Goal: Information Seeking & Learning: Learn about a topic

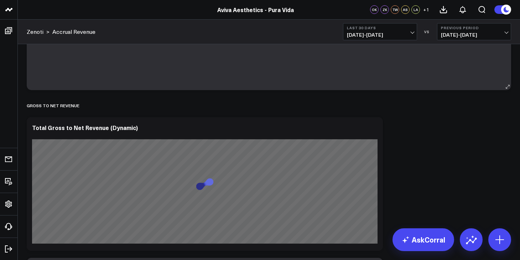
scroll to position [147, 0]
click at [412, 32] on span "[DATE] - [DATE]" at bounding box center [380, 35] width 66 height 6
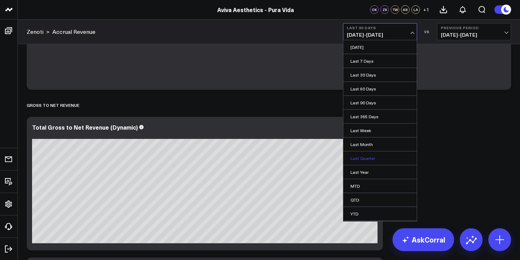
click at [380, 155] on link "Last Quarter" at bounding box center [379, 158] width 73 height 14
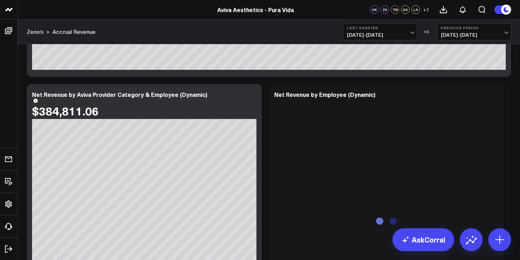
scroll to position [635, 0]
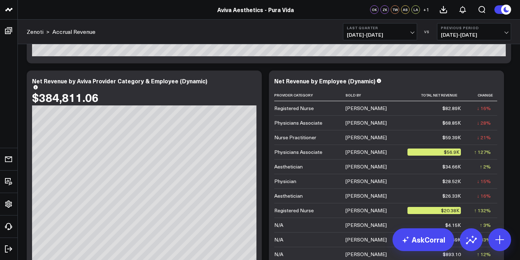
click at [412, 34] on span "[DATE] - [DATE]" at bounding box center [380, 35] width 66 height 6
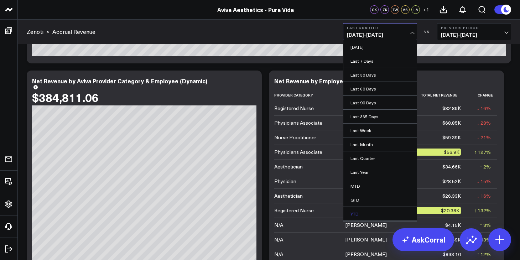
click at [361, 211] on link "YTD" at bounding box center [379, 214] width 73 height 14
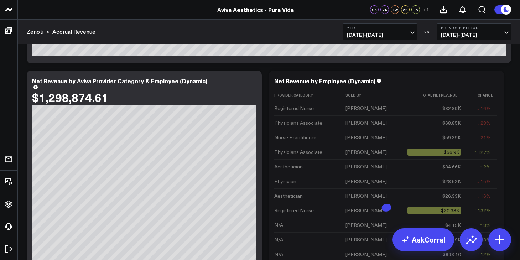
click at [503, 31] on button "Previous Period [DATE] - [DATE]" at bounding box center [474, 31] width 74 height 17
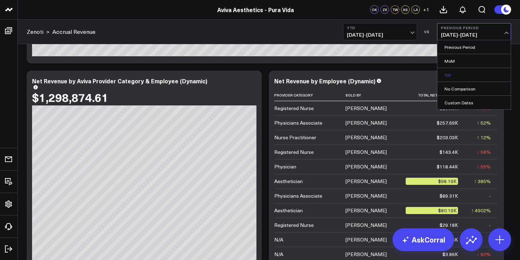
click at [456, 72] on link "YoY" at bounding box center [473, 75] width 73 height 14
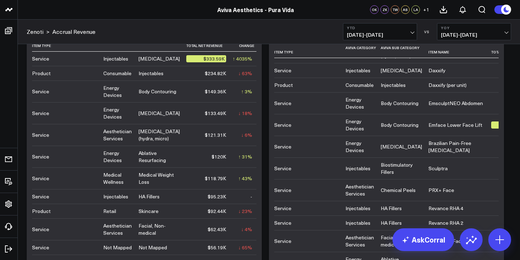
click at [149, 94] on div "Body Contouring" at bounding box center [157, 91] width 38 height 7
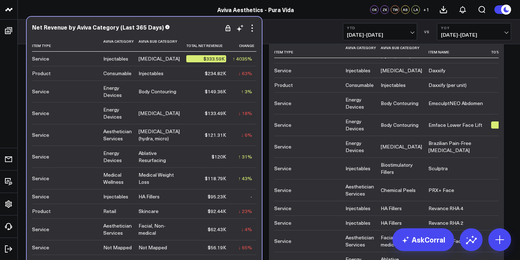
click at [210, 94] on div "$149.36K" at bounding box center [215, 91] width 21 height 7
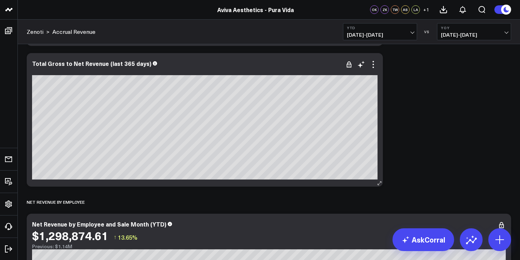
scroll to position [309, 0]
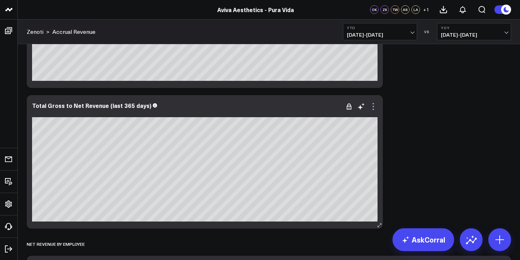
click at [374, 109] on icon at bounding box center [373, 106] width 9 height 9
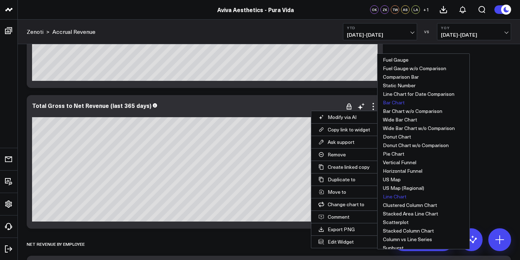
click at [387, 196] on button "Line Chart" at bounding box center [423, 196] width 92 height 9
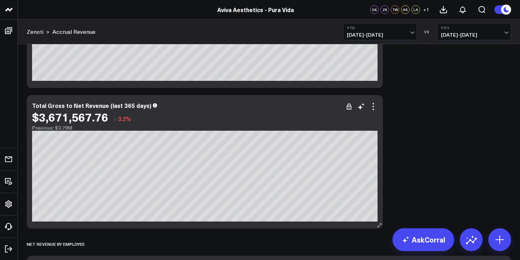
click at [380, 225] on icon at bounding box center [379, 225] width 5 height 5
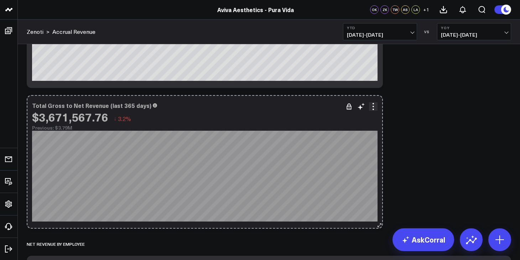
click at [378, 225] on icon at bounding box center [379, 225] width 5 height 5
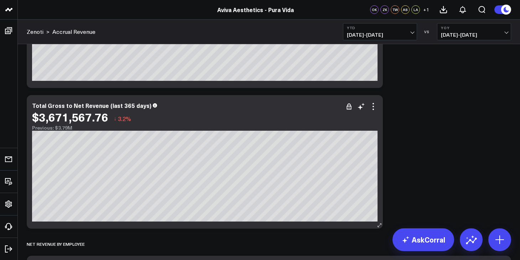
click at [378, 225] on icon at bounding box center [379, 225] width 5 height 5
click at [373, 106] on icon at bounding box center [372, 106] width 1 height 1
click at [375, 109] on icon at bounding box center [373, 106] width 9 height 9
click at [372, 111] on div "$3,671,567.76 ↓ 3.2%" at bounding box center [204, 116] width 345 height 13
click at [374, 109] on icon at bounding box center [373, 106] width 9 height 9
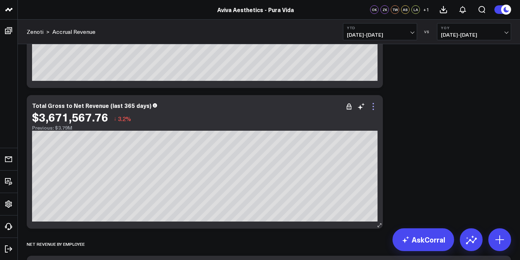
click at [371, 106] on icon at bounding box center [373, 106] width 9 height 9
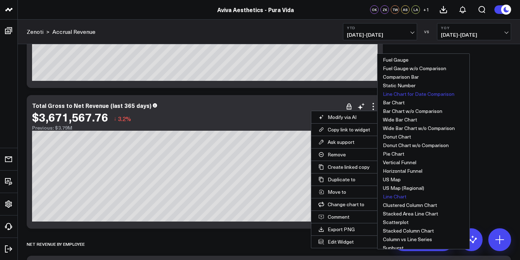
click at [412, 93] on button "Line Chart for Date Comparison" at bounding box center [423, 94] width 92 height 9
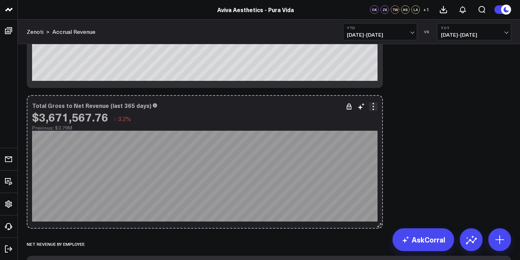
click at [379, 225] on icon at bounding box center [379, 225] width 5 height 5
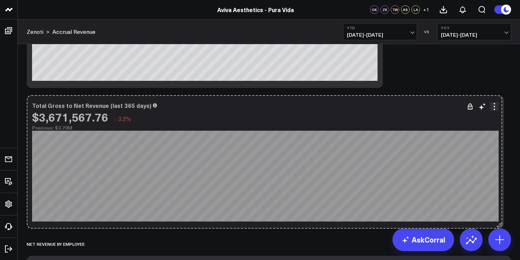
drag, startPoint x: 379, startPoint y: 225, endPoint x: 498, endPoint y: 221, distance: 119.3
click at [498, 221] on div "Total Gross to Net Revenue (last 365 days) $3,671,567.76 ↓ 3.2% Previous: $3.79…" at bounding box center [265, 162] width 477 height 134
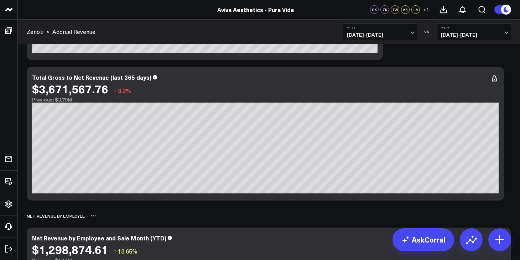
scroll to position [330, 0]
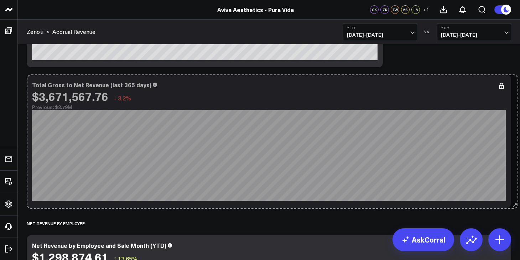
drag, startPoint x: 501, startPoint y: 204, endPoint x: 514, endPoint y: 204, distance: 13.9
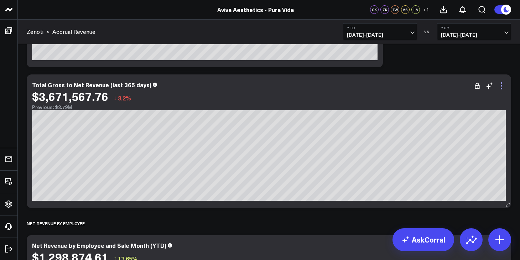
click at [502, 85] on icon at bounding box center [501, 86] width 9 height 9
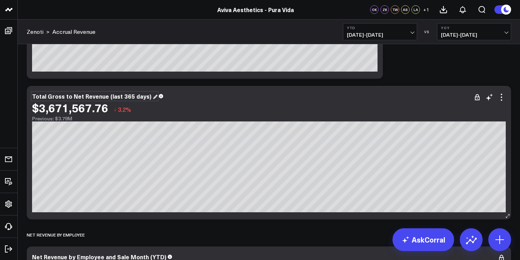
scroll to position [297, 0]
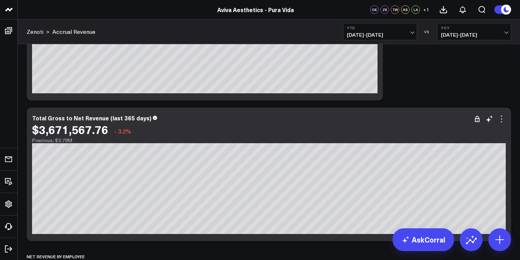
click at [503, 121] on icon at bounding box center [501, 119] width 9 height 9
click at [502, 119] on icon at bounding box center [501, 119] width 9 height 9
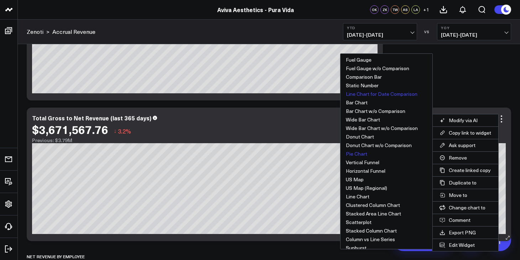
click at [361, 154] on button "Pie Chart" at bounding box center [386, 154] width 92 height 9
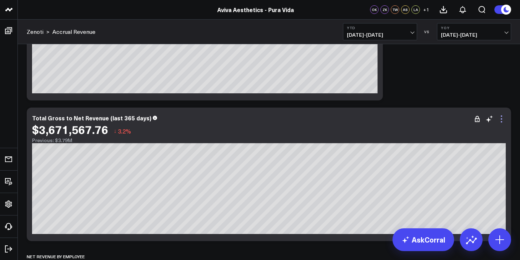
click at [501, 119] on icon at bounding box center [501, 118] width 1 height 1
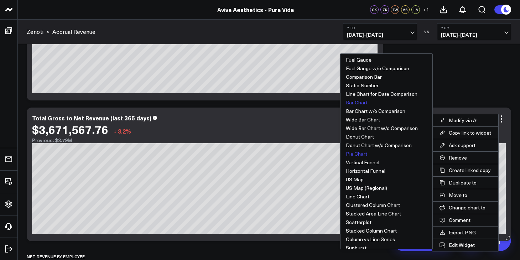
click at [363, 101] on button "Bar Chart" at bounding box center [386, 102] width 92 height 9
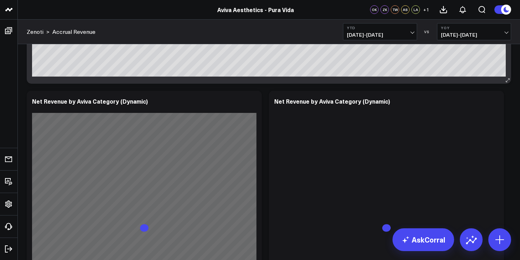
scroll to position [1339, 0]
